Goal: Information Seeking & Learning: Learn about a topic

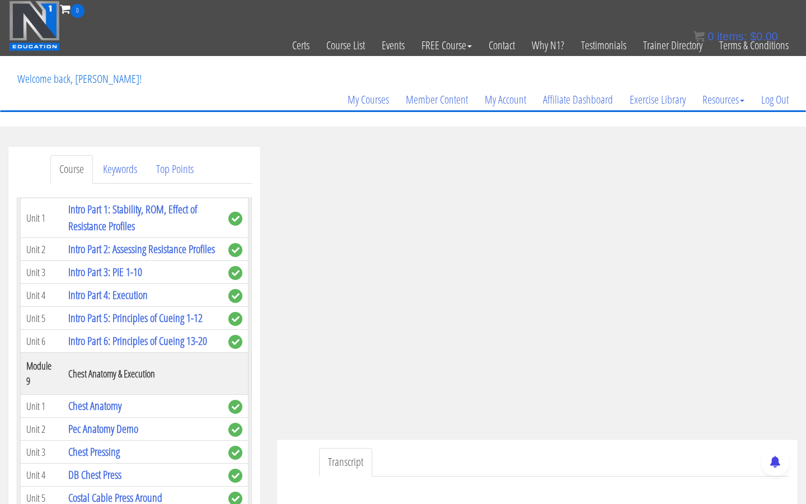
scroll to position [1755, 0]
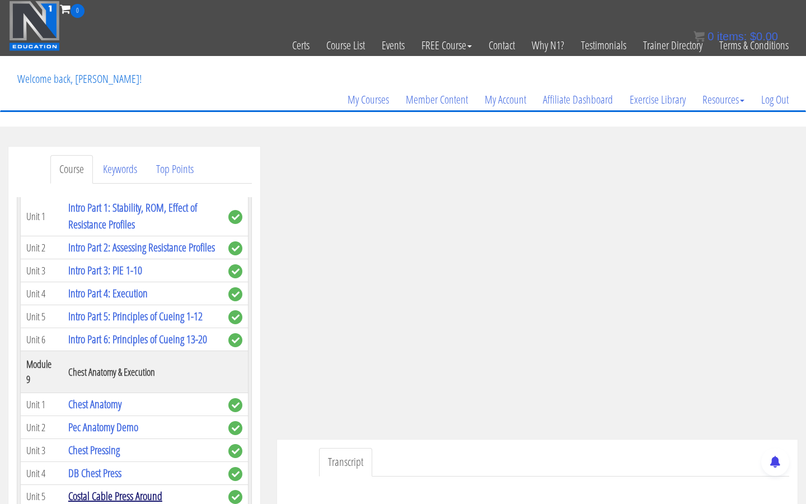
click at [155, 350] on link "Costal Cable Press Around" at bounding box center [115, 495] width 94 height 15
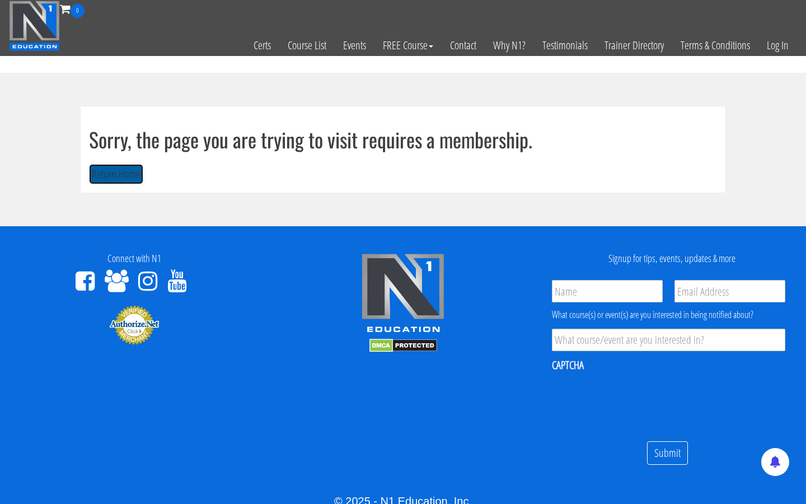
click at [108, 176] on button "Return Home" at bounding box center [116, 174] width 54 height 21
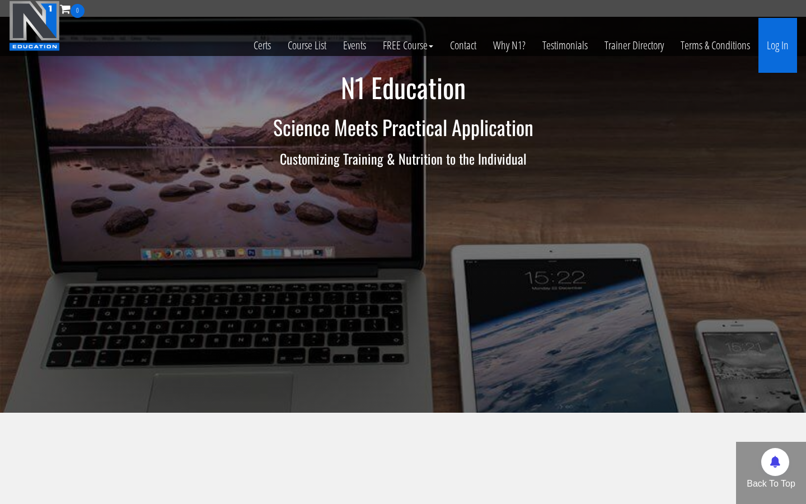
click at [790, 49] on link "Log In" at bounding box center [778, 45] width 39 height 55
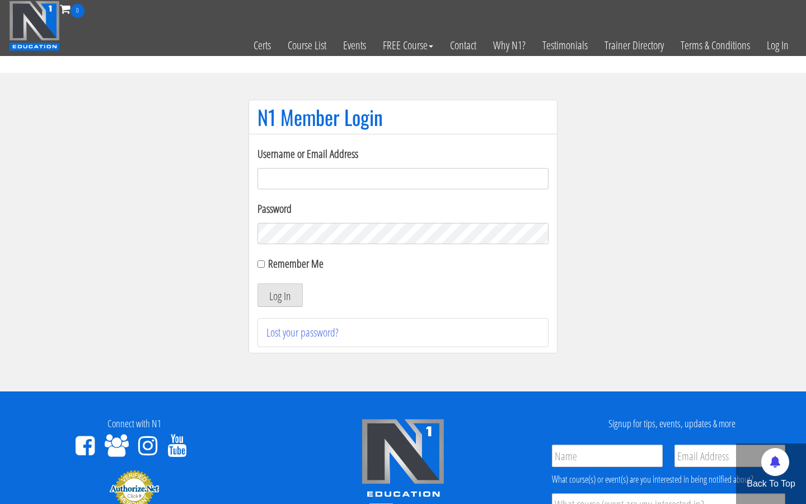
click at [459, 183] on input "Username or Email Address" at bounding box center [403, 178] width 291 height 21
type input "[EMAIL_ADDRESS][DOMAIN_NAME]"
click at [293, 292] on button "Log In" at bounding box center [280, 295] width 45 height 24
click at [284, 296] on button "Log In" at bounding box center [280, 295] width 45 height 24
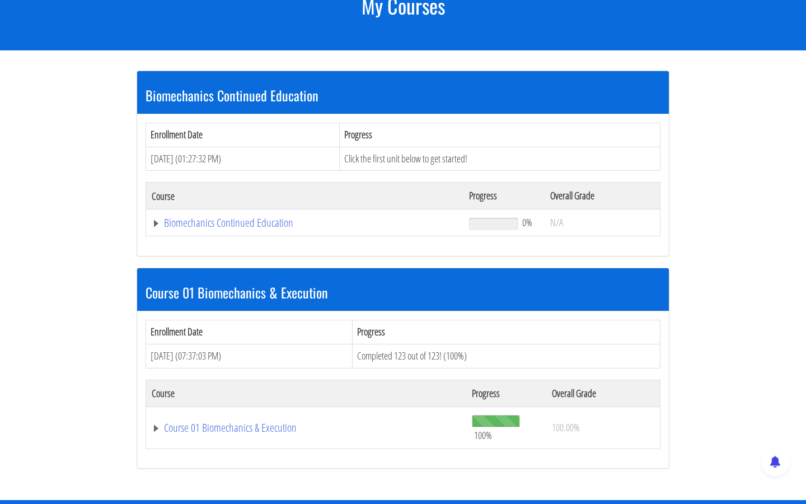
scroll to position [179, 0]
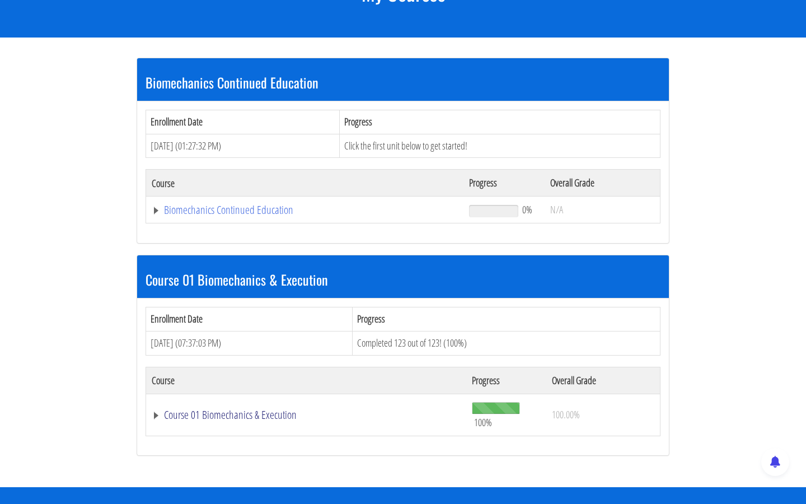
click at [236, 410] on link "Course 01 Biomechanics & Execution" at bounding box center [306, 414] width 309 height 11
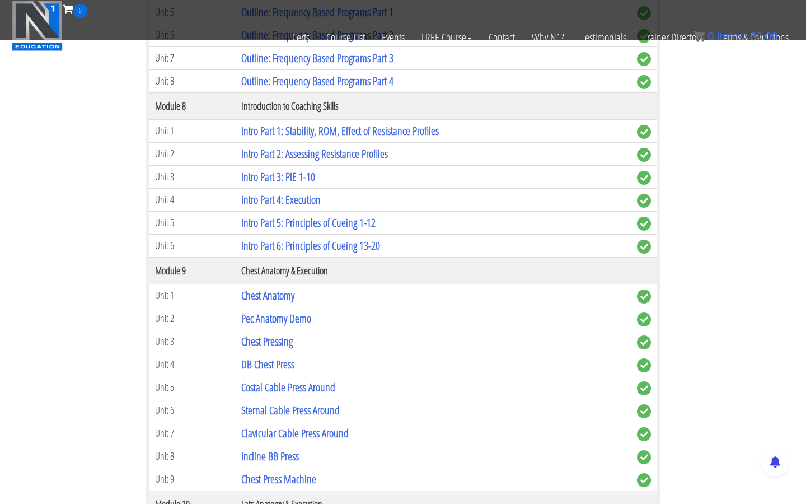
scroll to position [1747, 0]
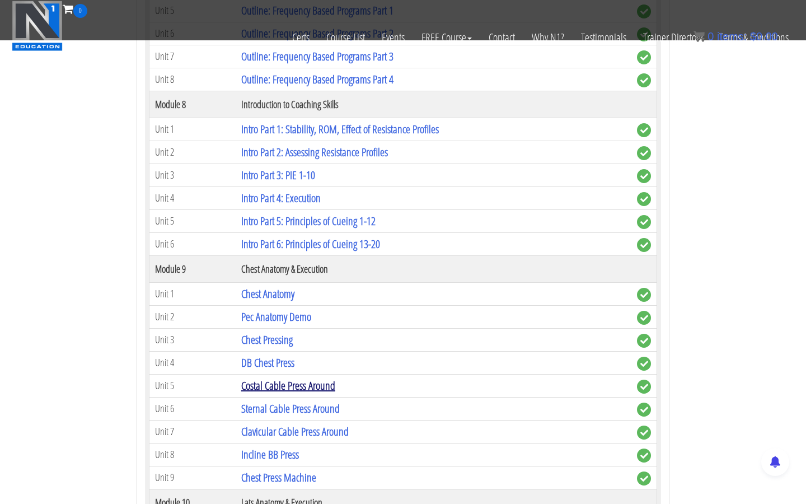
click at [296, 381] on link "Costal Cable Press Around" at bounding box center [288, 385] width 94 height 15
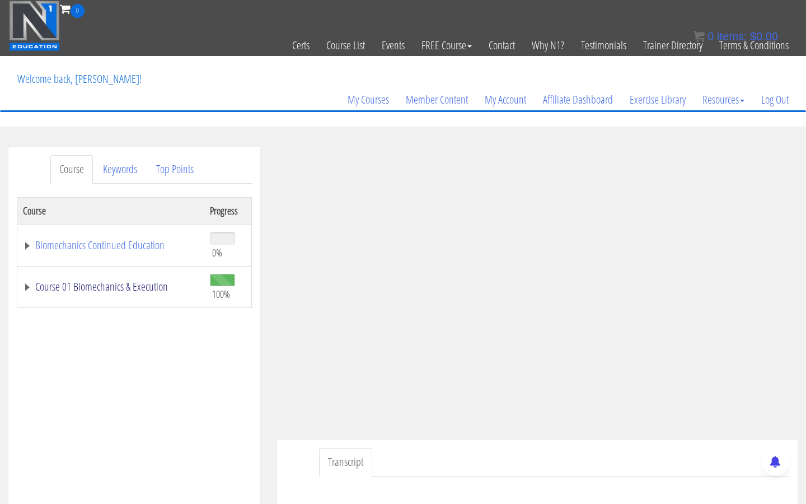
click at [128, 287] on link "Course 01 Biomechanics & Execution" at bounding box center [111, 286] width 176 height 11
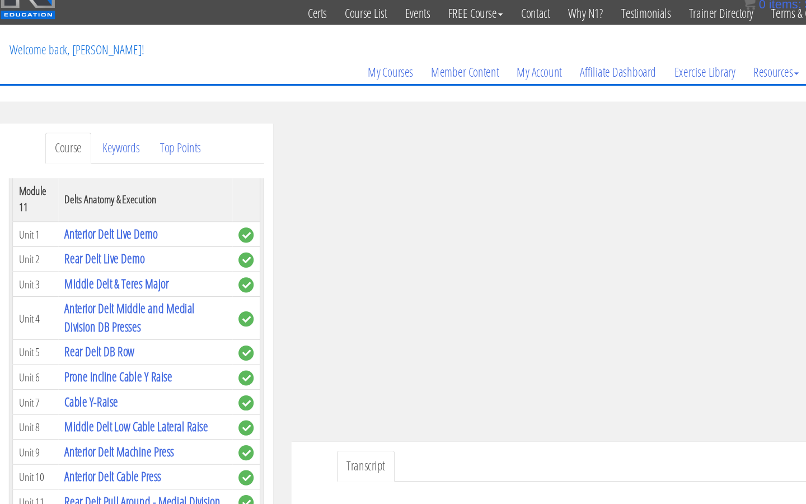
scroll to position [2410, 0]
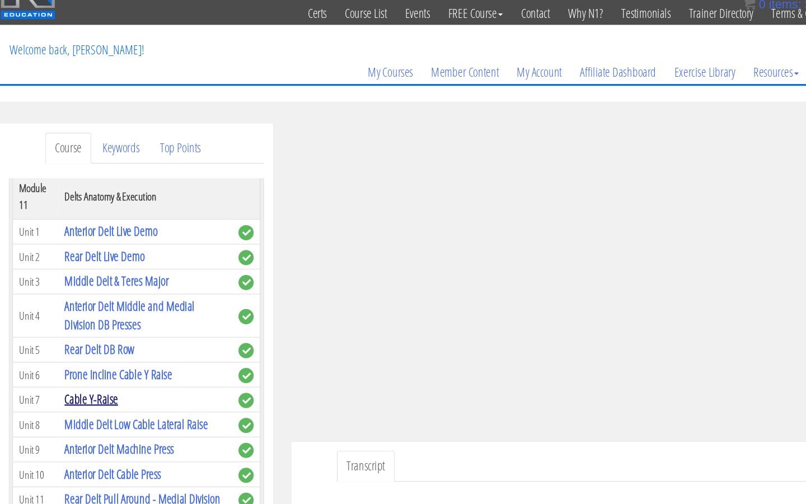
click at [102, 393] on link "Cable Y-Raise" at bounding box center [92, 400] width 49 height 15
